Goal: Book appointment/travel/reservation

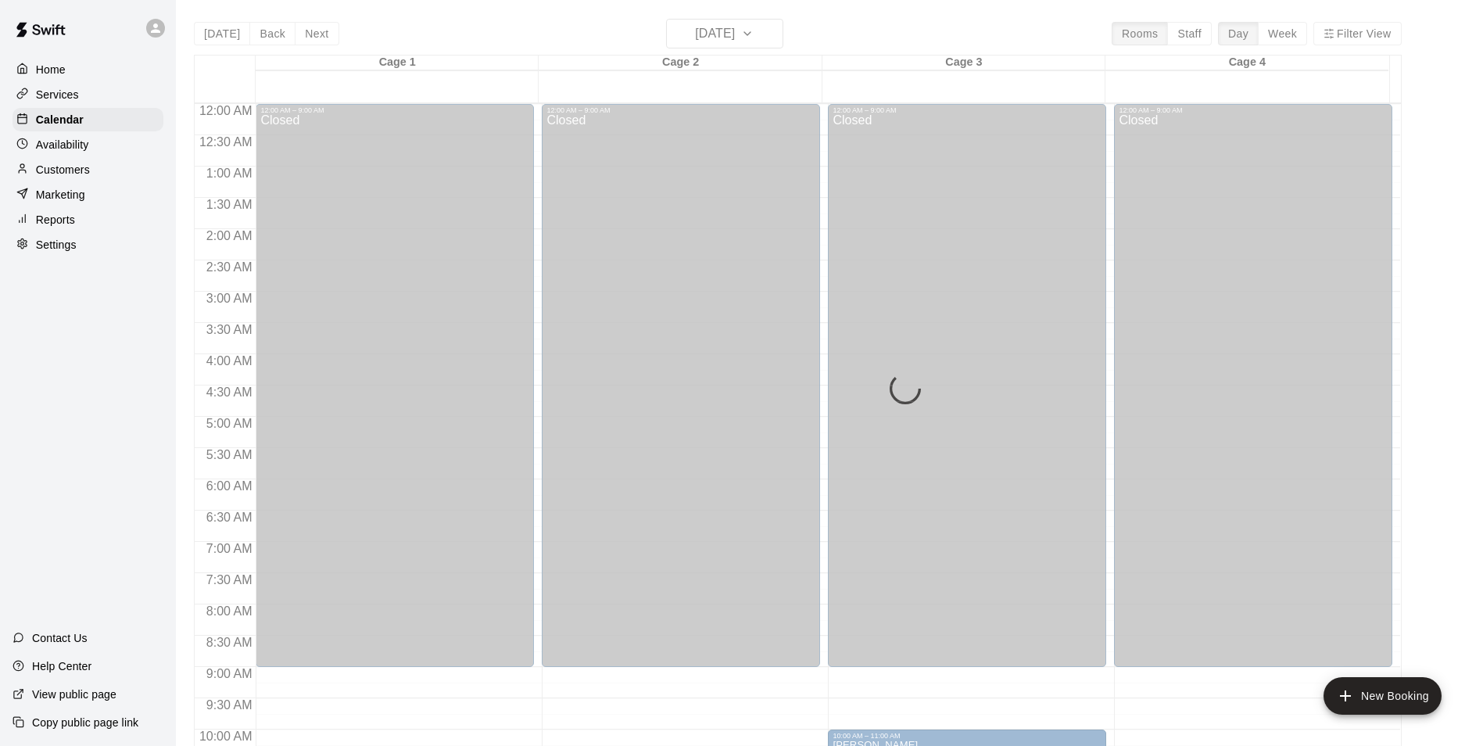
scroll to position [313, 0]
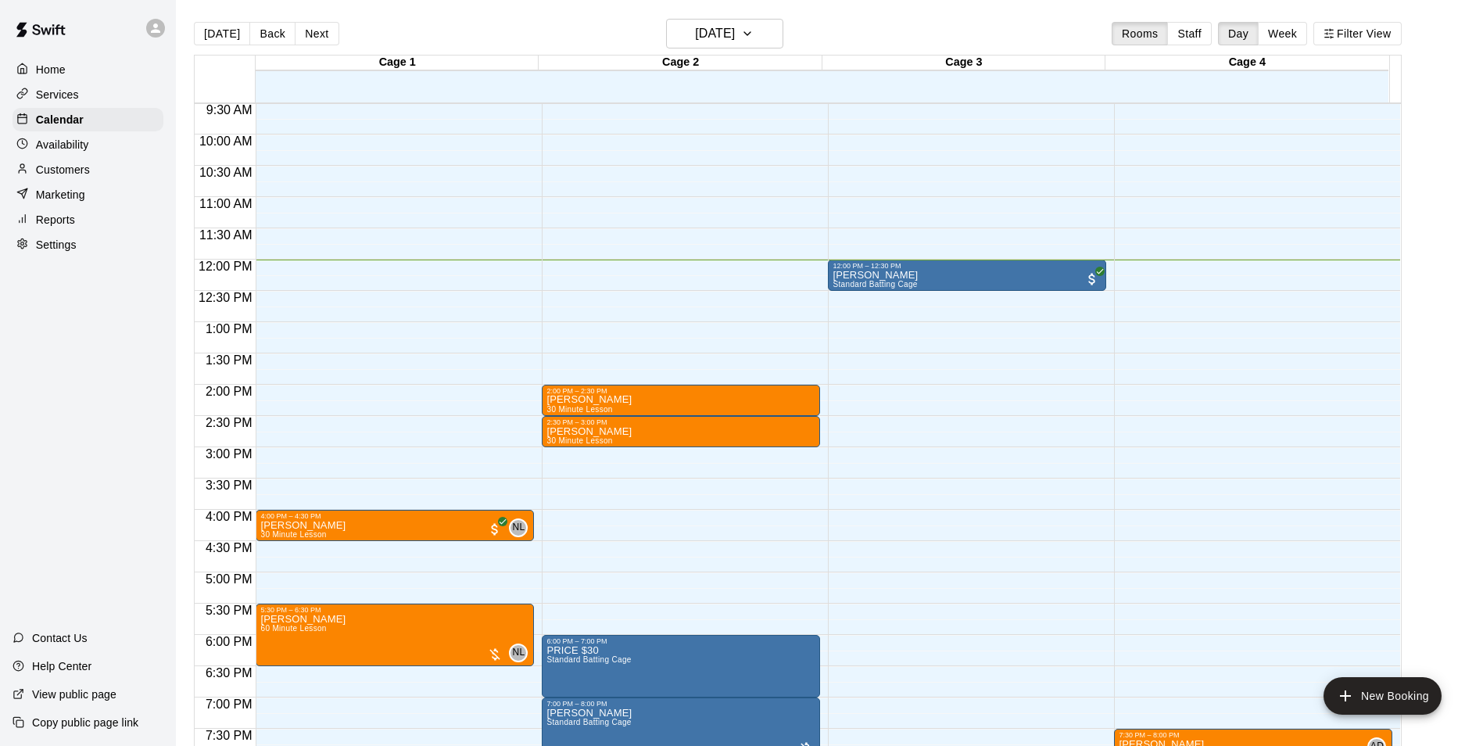
scroll to position [594, 0]
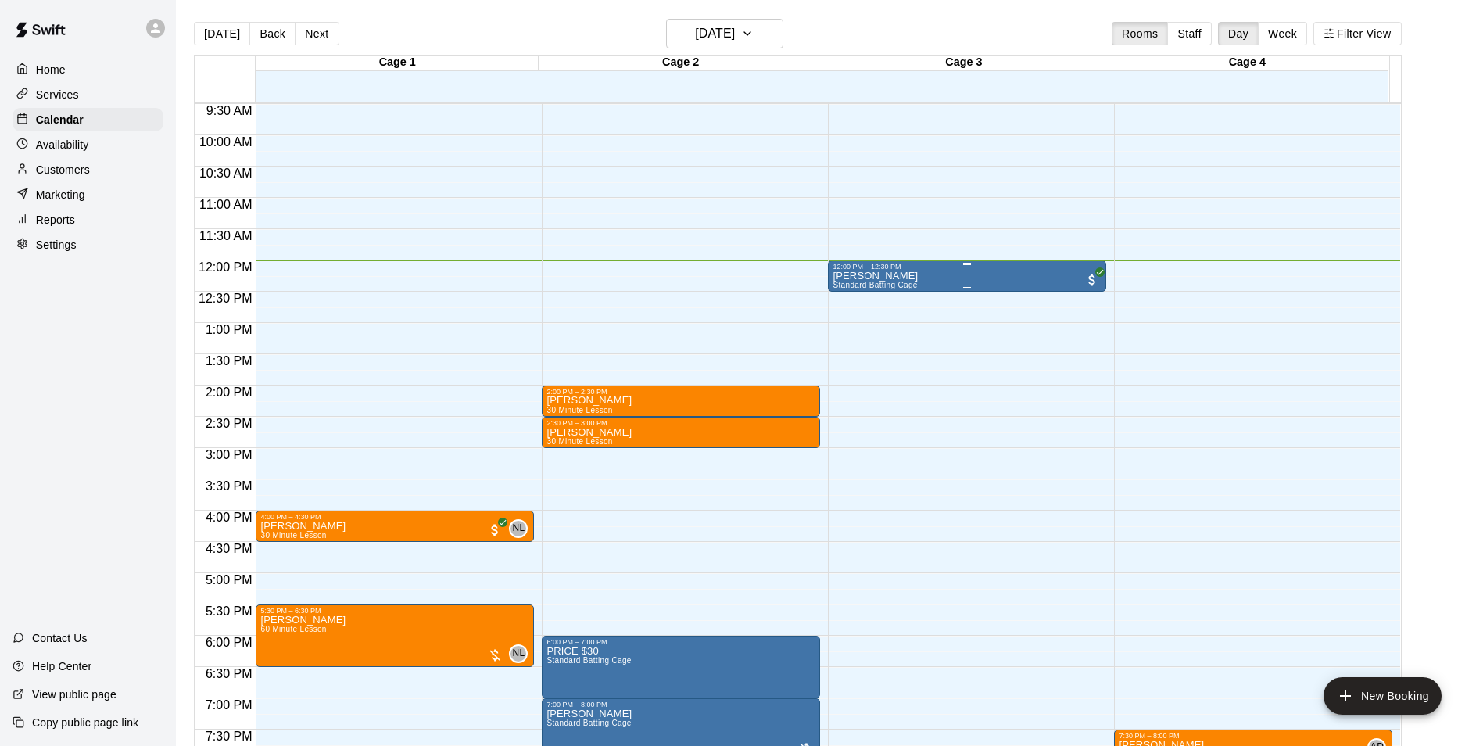
click at [930, 275] on div "[PERSON_NAME] Standard Batting Cage" at bounding box center [967, 643] width 269 height 746
click at [847, 324] on img "edit" at bounding box center [847, 326] width 18 height 18
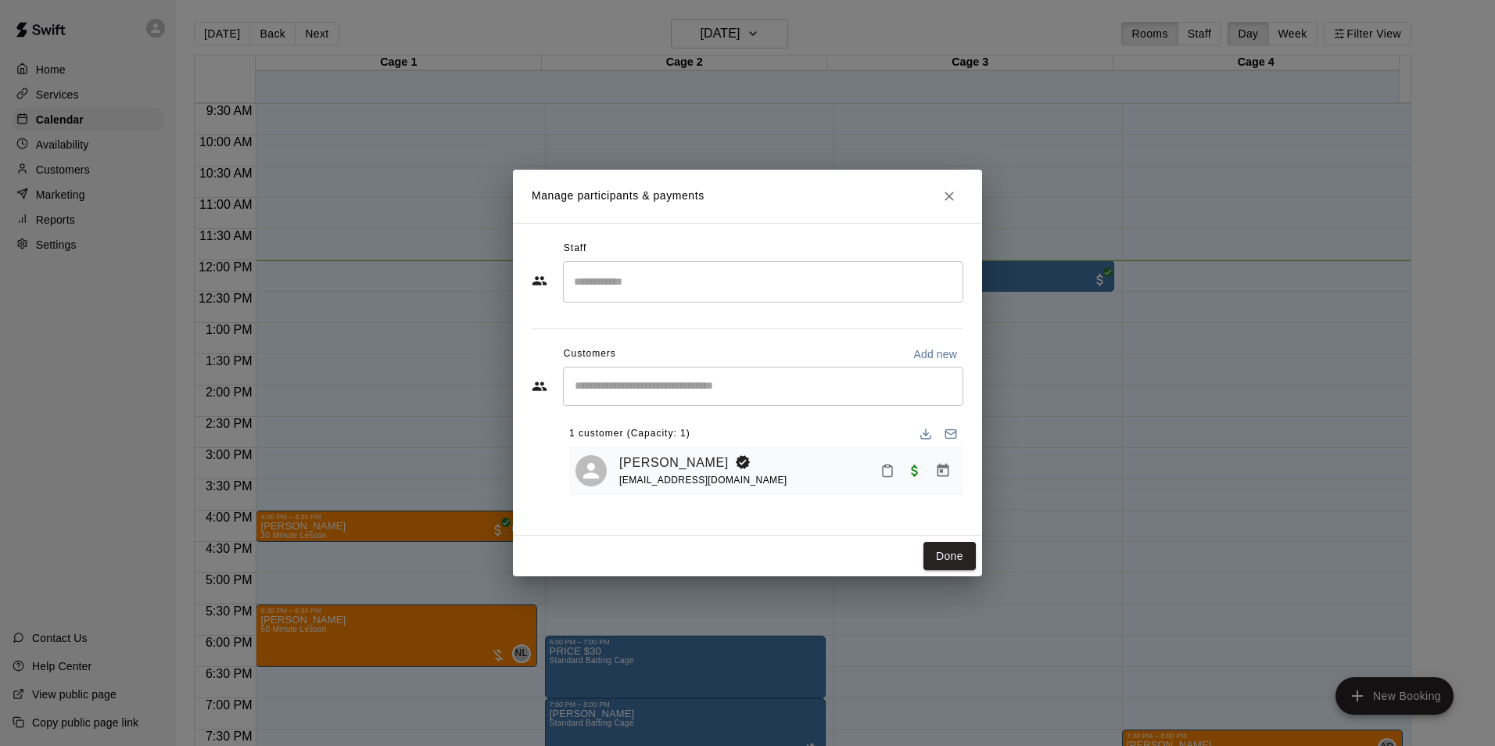
click at [776, 470] on div "[PERSON_NAME] [EMAIL_ADDRESS][DOMAIN_NAME]" at bounding box center [788, 471] width 338 height 37
click at [971, 559] on button "Done" at bounding box center [949, 556] width 52 height 29
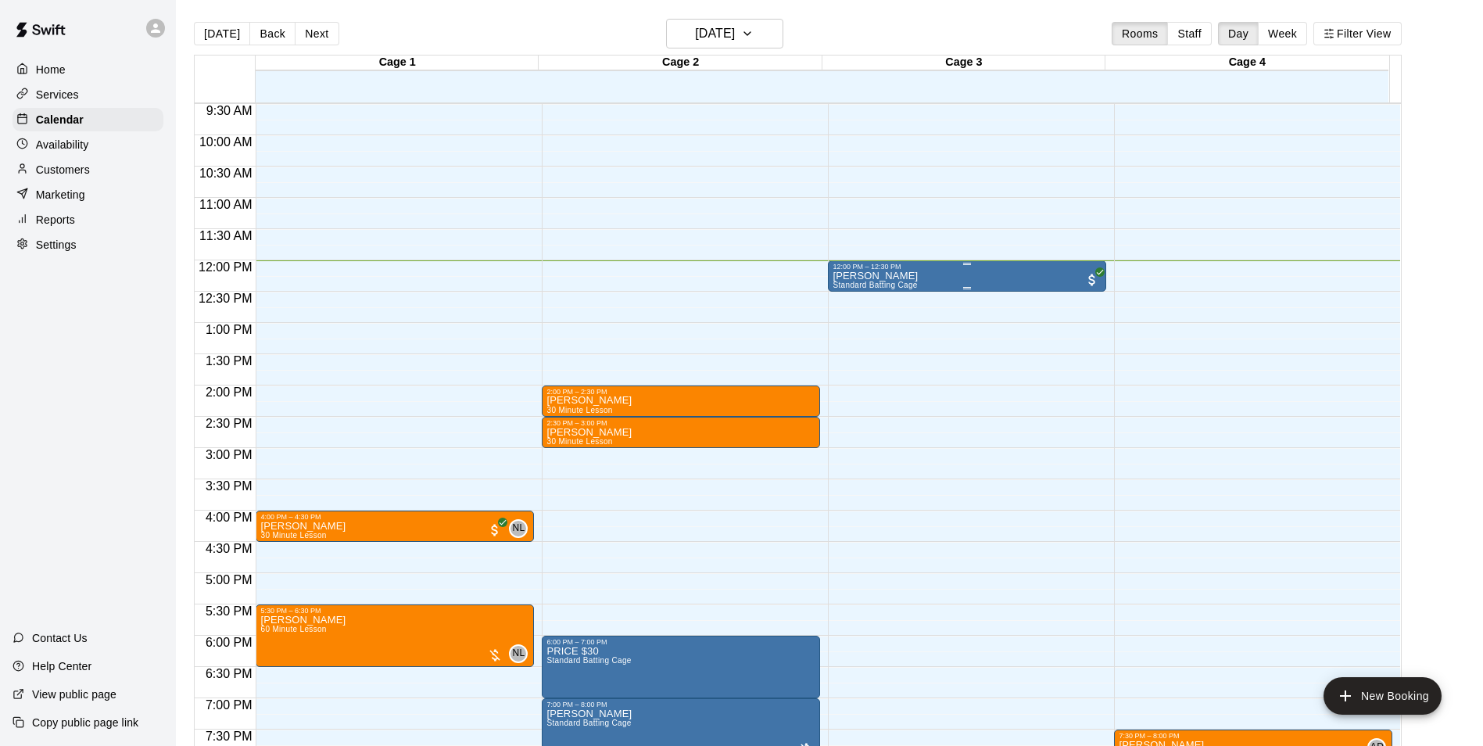
drag, startPoint x: 925, startPoint y: 286, endPoint x: 894, endPoint y: 277, distance: 31.9
click at [894, 277] on div "[PERSON_NAME] Standard Batting Cage" at bounding box center [875, 643] width 85 height 746
drag, startPoint x: 951, startPoint y: 251, endPoint x: 976, endPoint y: 248, distance: 24.4
click at [955, 269] on div at bounding box center [747, 373] width 1495 height 746
